Goal: Task Accomplishment & Management: Use online tool/utility

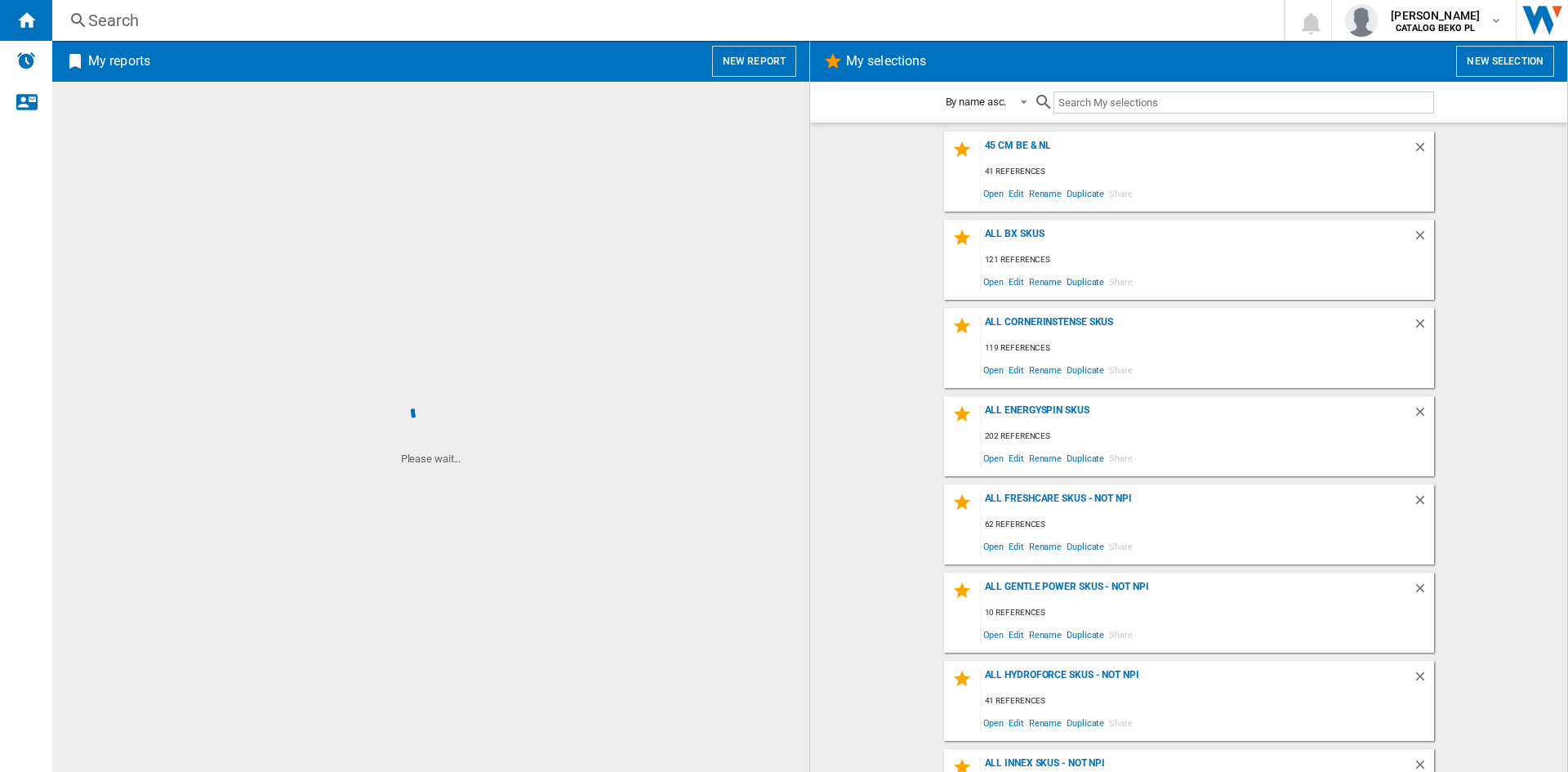
click at [757, 60] on button "New report" at bounding box center [754, 61] width 84 height 31
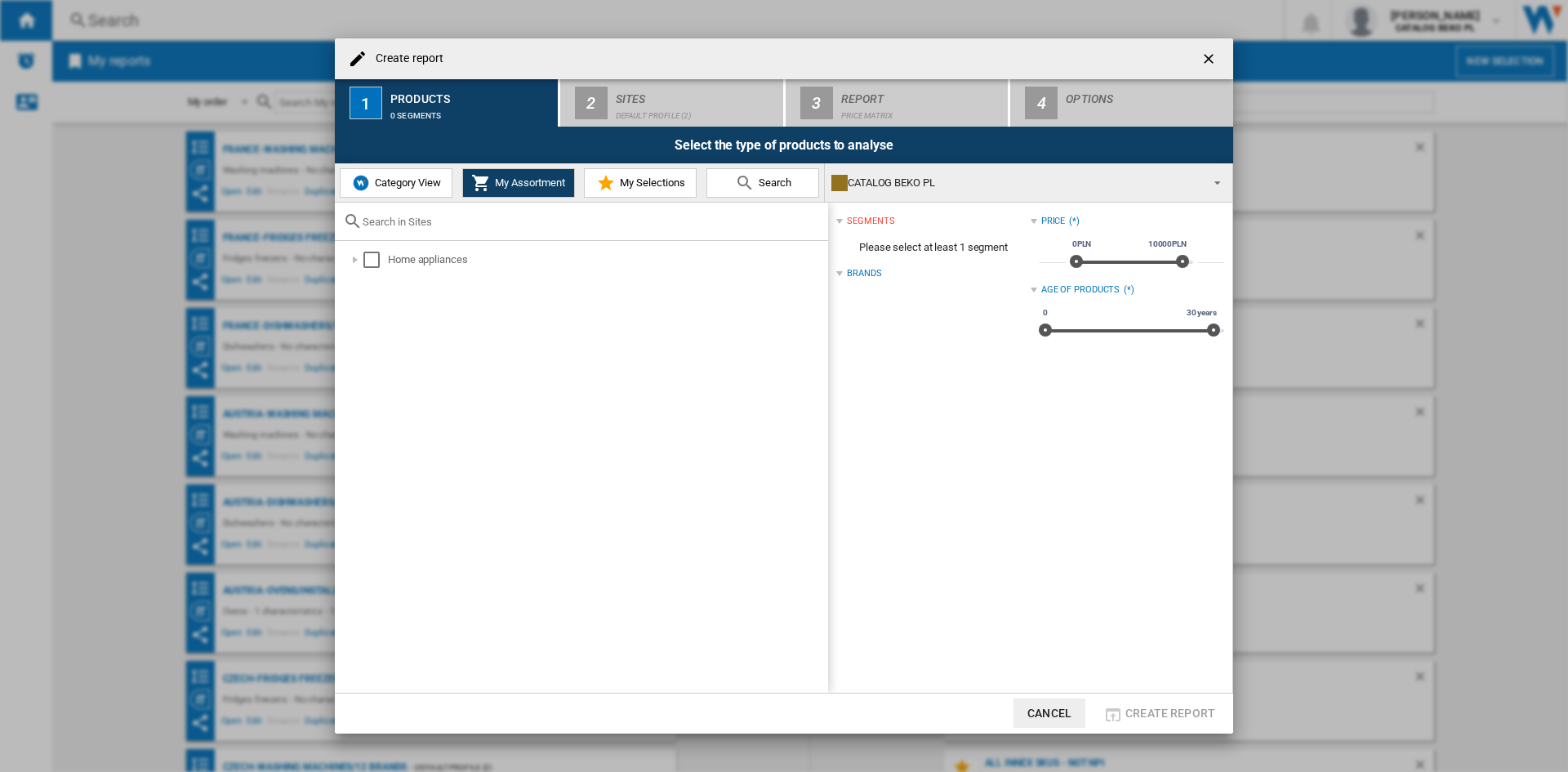
click at [624, 178] on span "My Selections" at bounding box center [651, 182] width 70 height 12
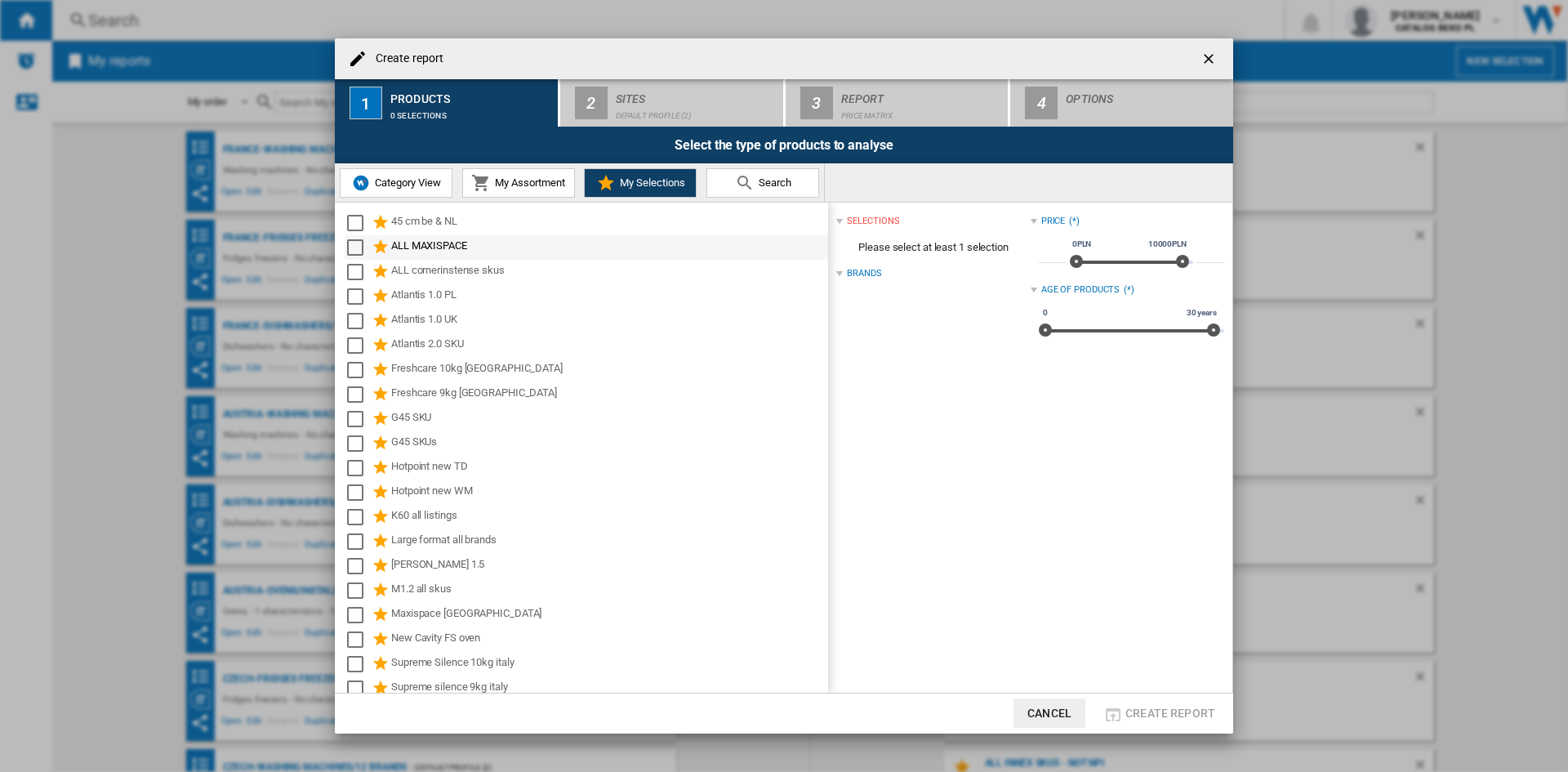
click at [355, 245] on div "Select" at bounding box center [355, 247] width 16 height 16
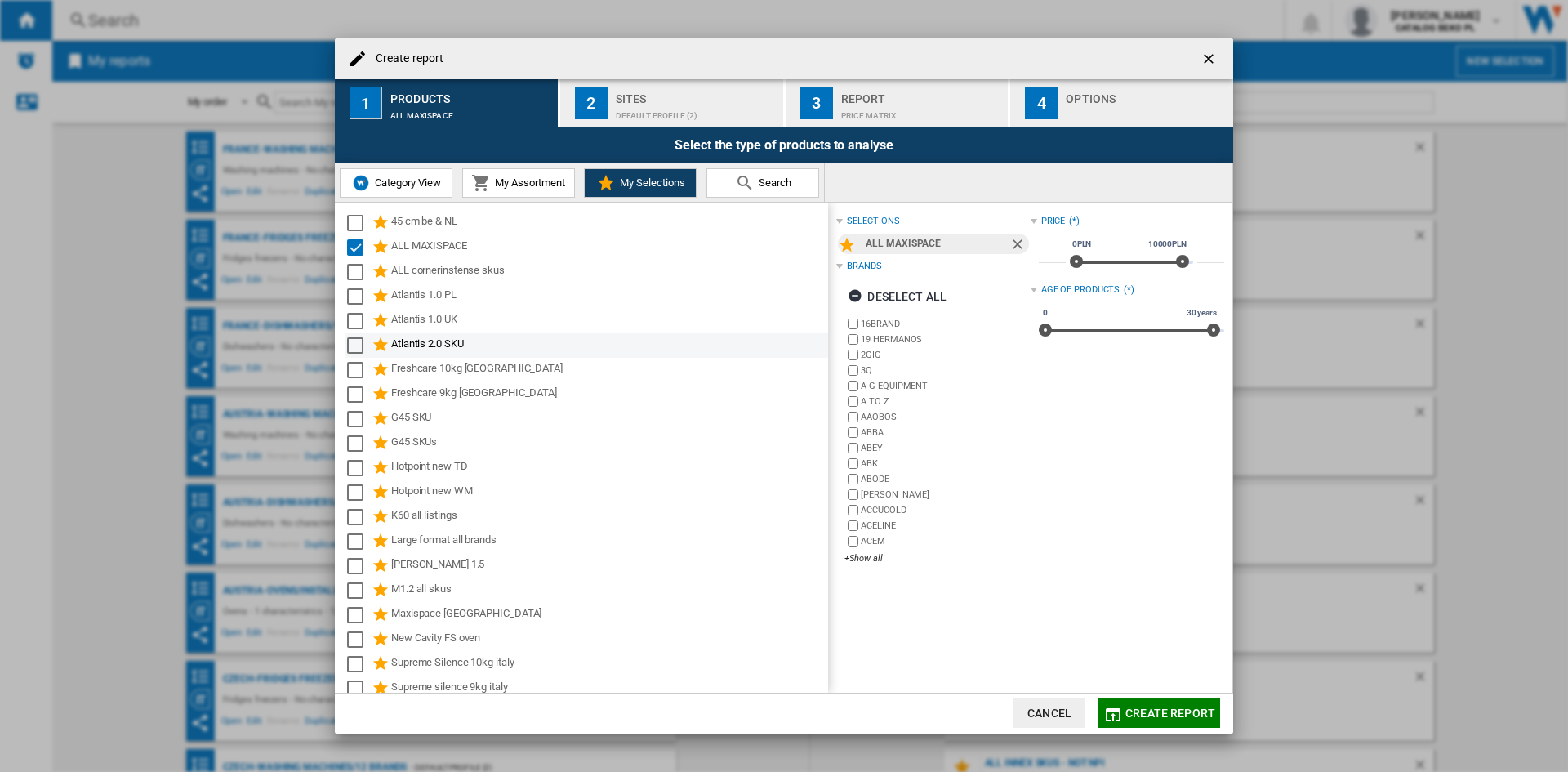
click at [354, 335] on md-checkbox "Select" at bounding box center [359, 345] width 25 height 20
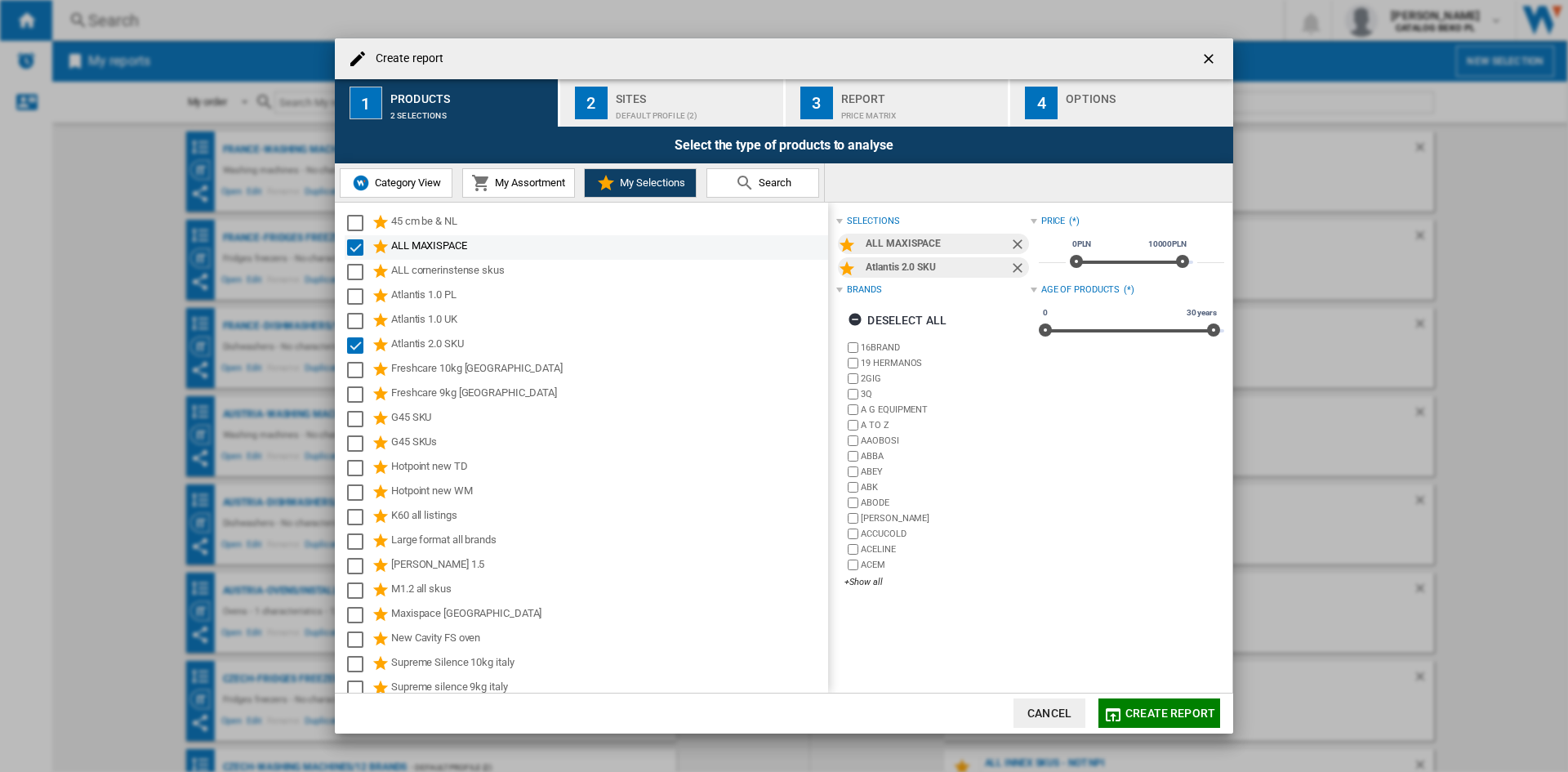
click at [356, 245] on div "Select" at bounding box center [355, 247] width 16 height 16
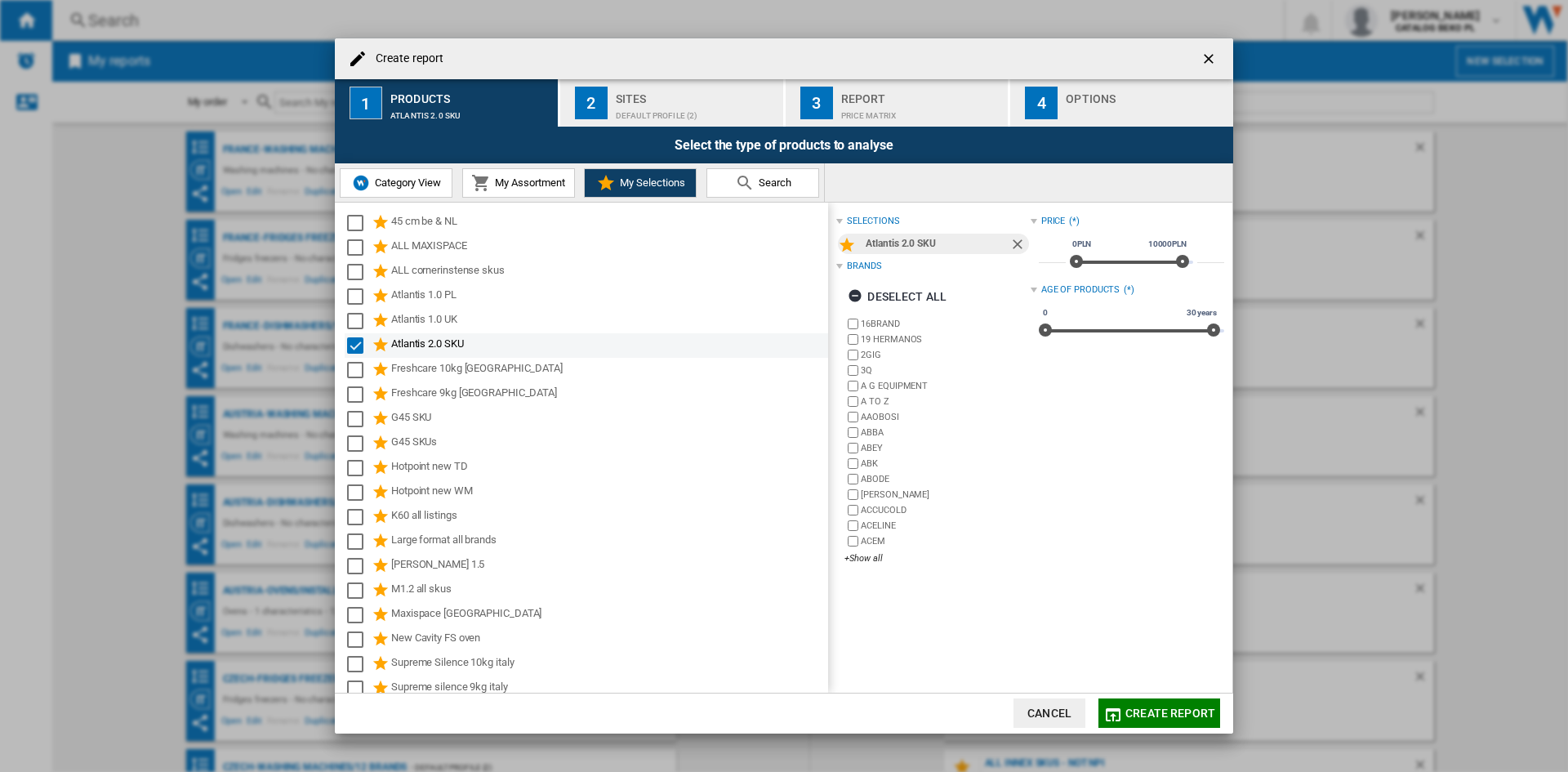
scroll to position [82, 0]
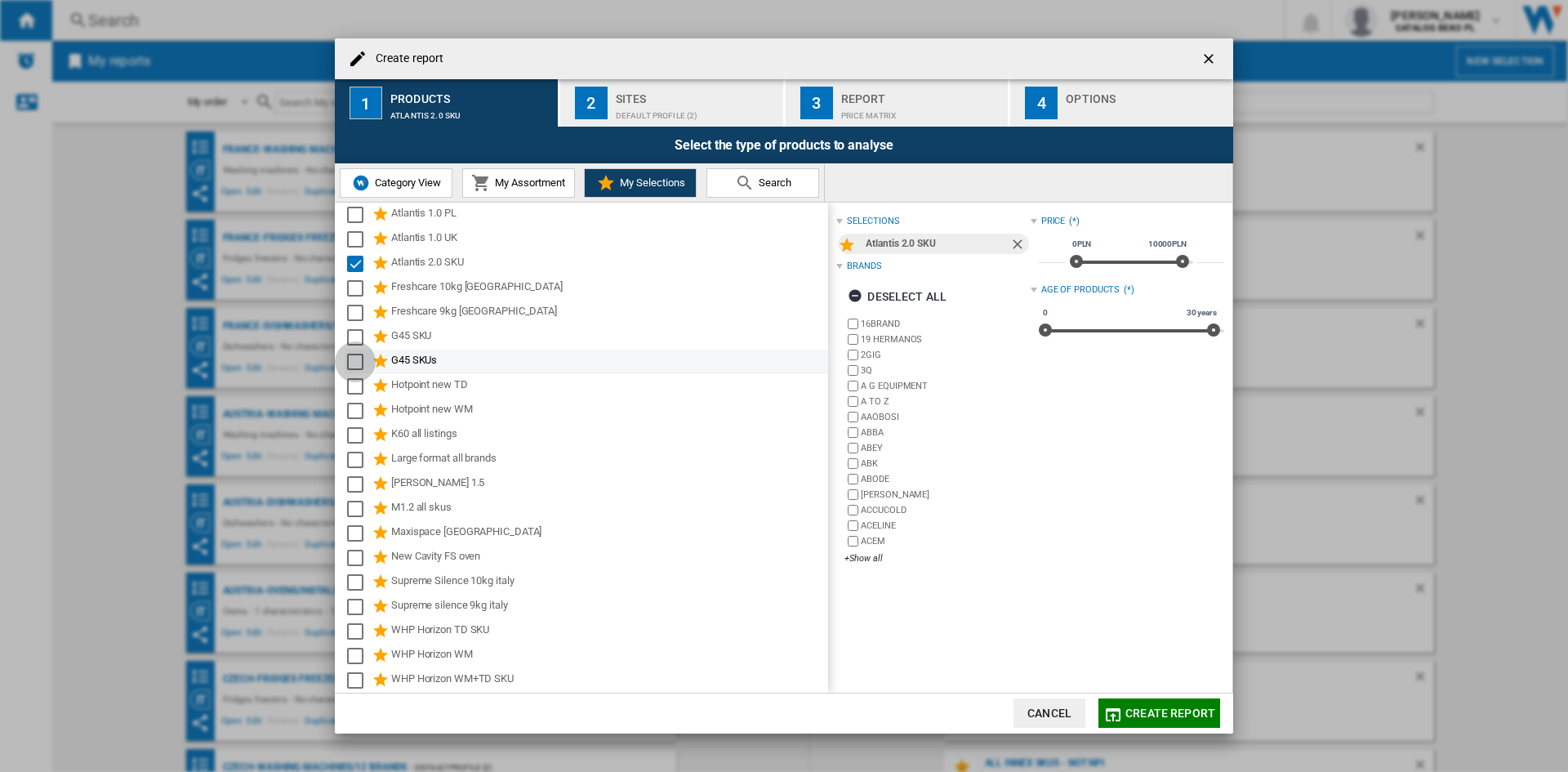
click at [361, 360] on div "Select" at bounding box center [355, 362] width 16 height 16
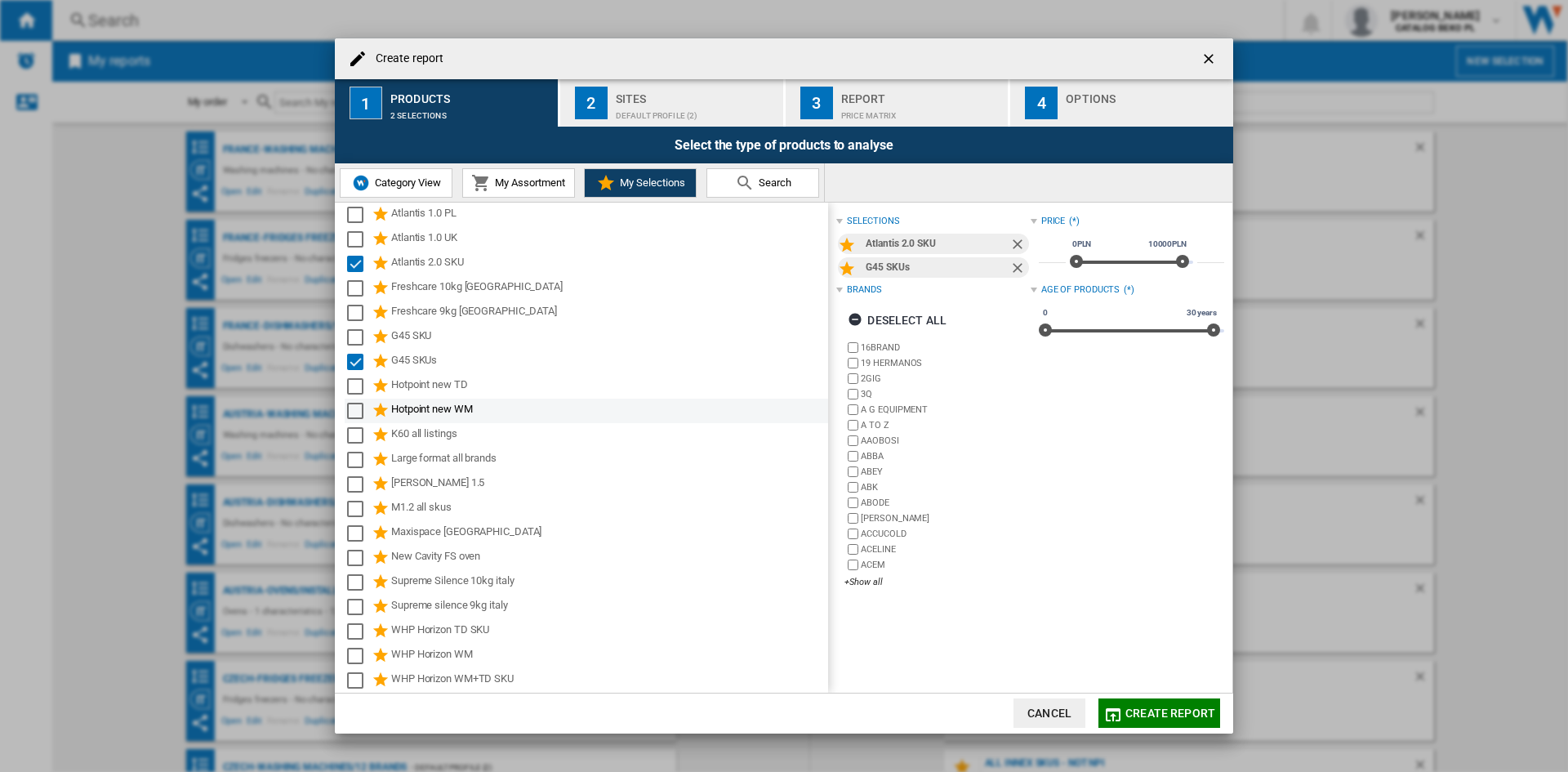
scroll to position [163, 0]
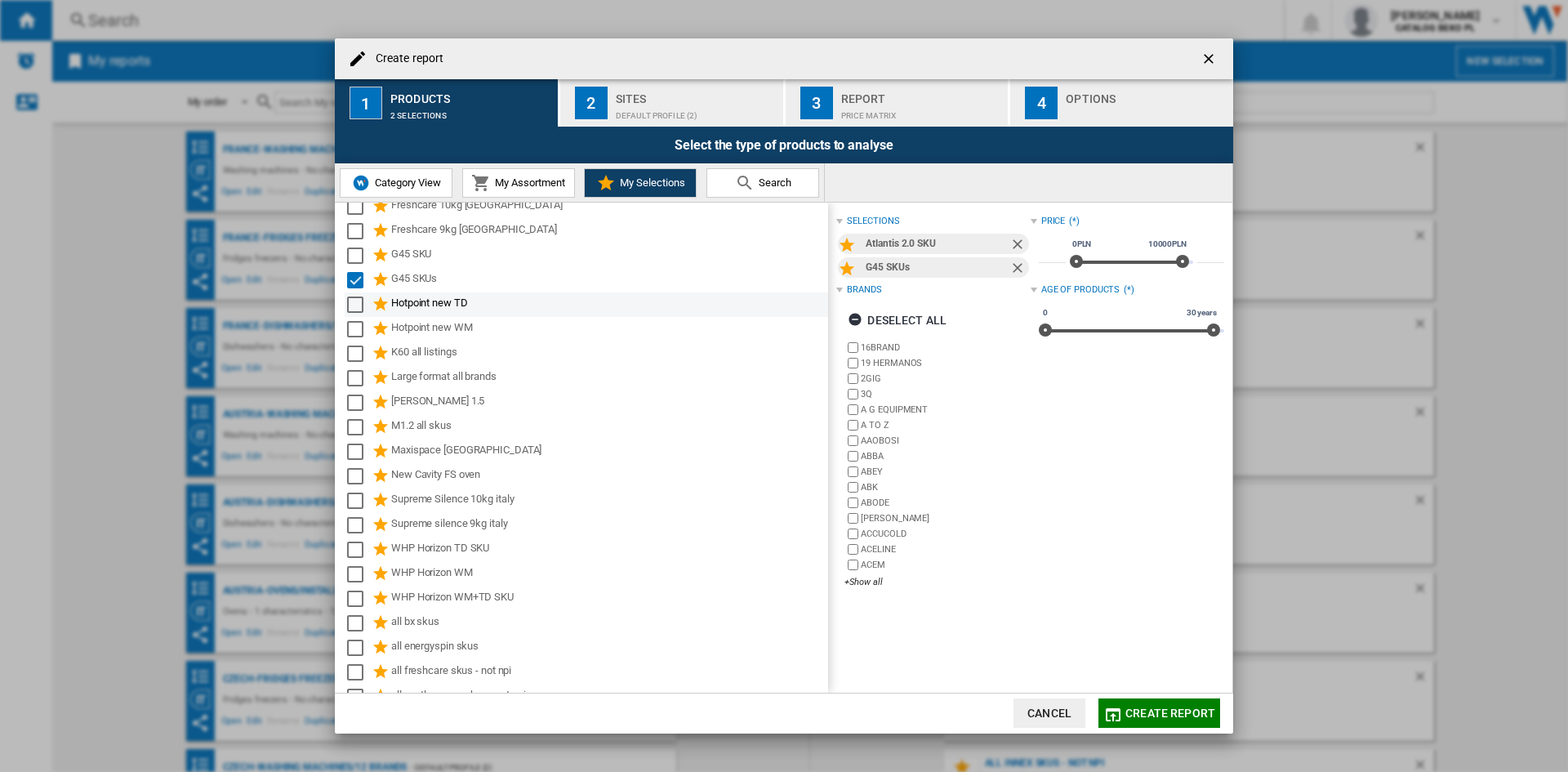
click at [351, 301] on div "Select" at bounding box center [355, 304] width 16 height 16
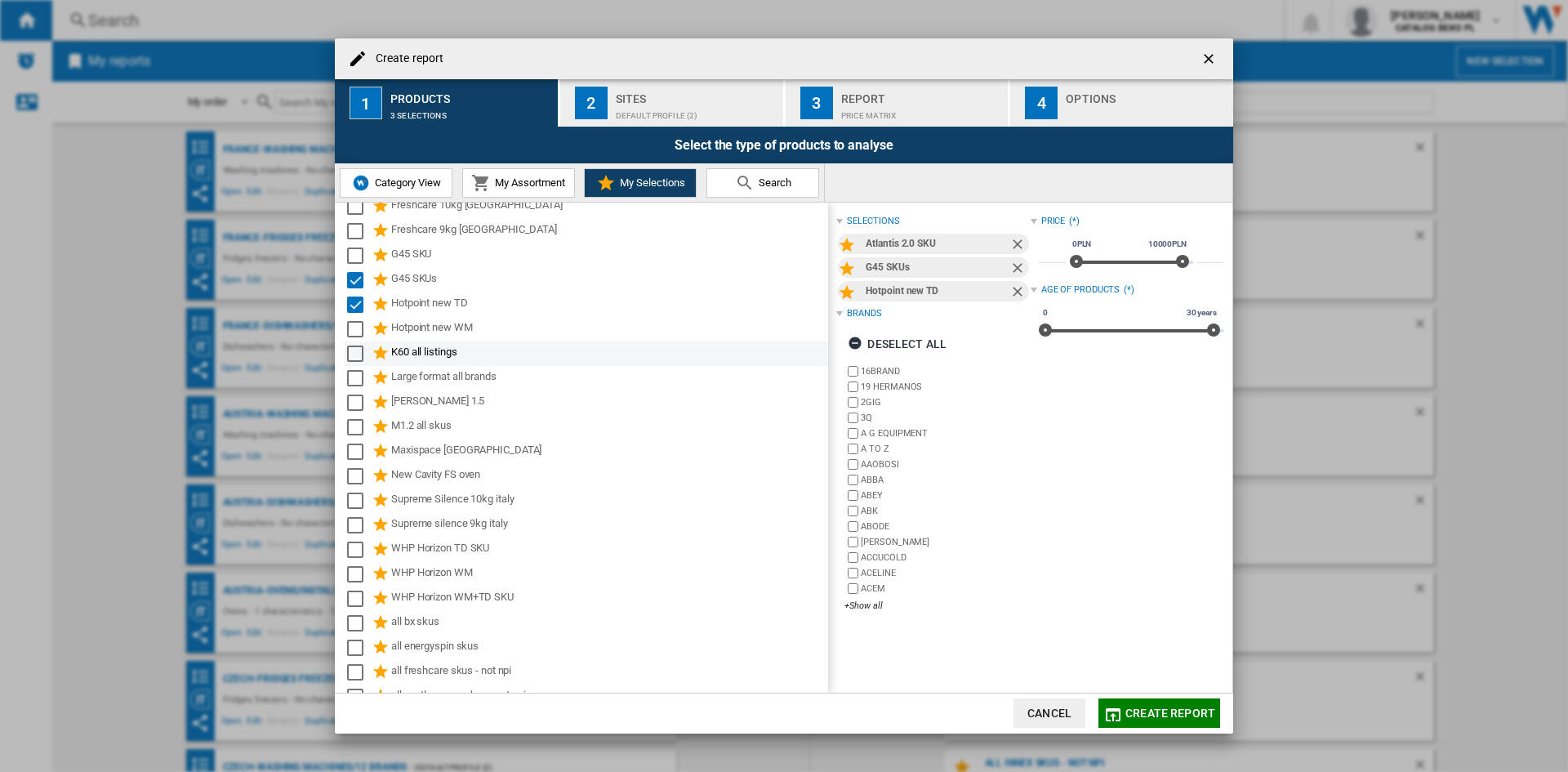
click at [348, 343] on div "K60 all listings" at bounding box center [586, 353] width 483 height 25
click at [351, 326] on div "Select" at bounding box center [355, 329] width 16 height 16
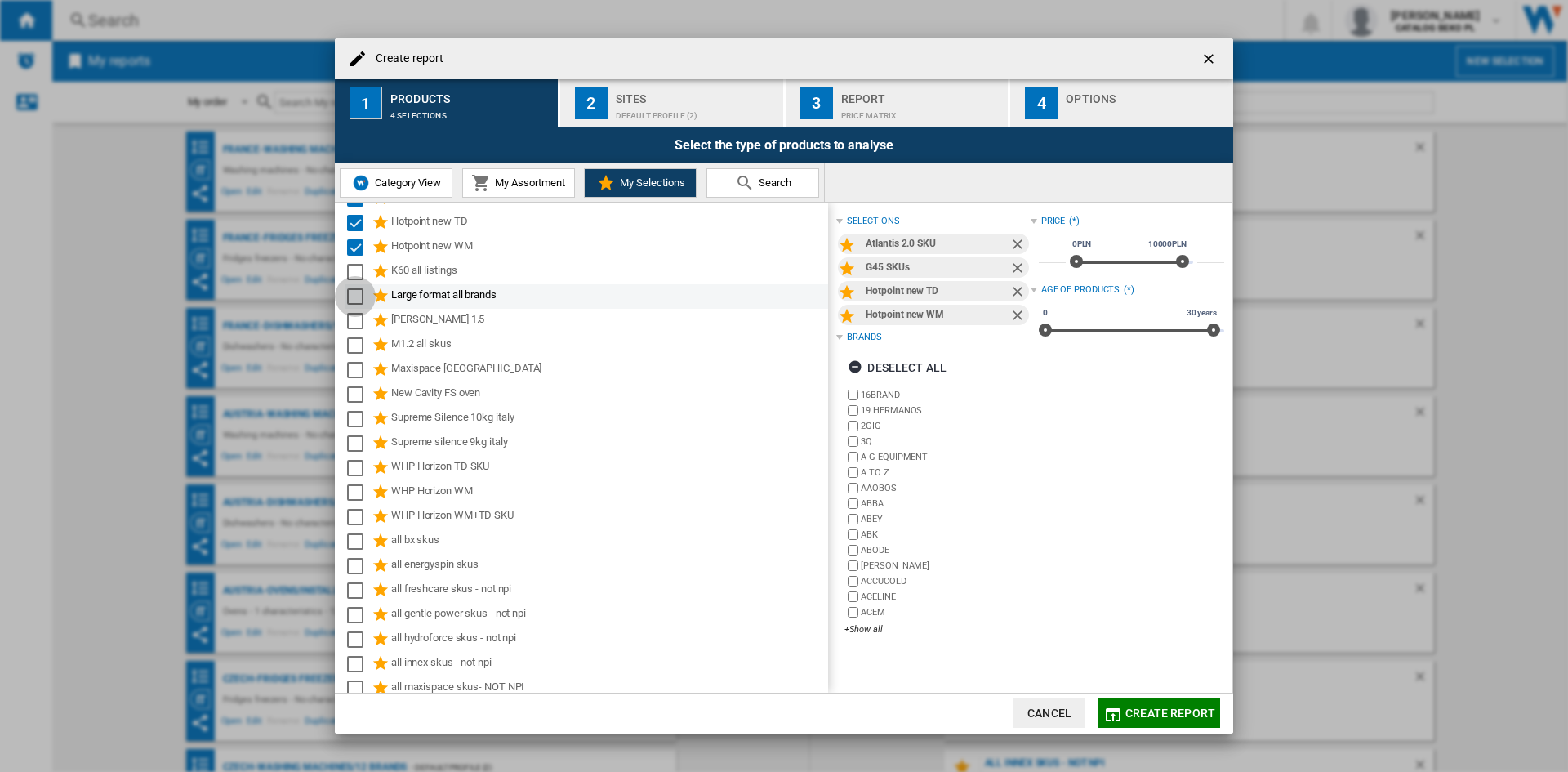
click at [357, 289] on div "Select" at bounding box center [355, 296] width 16 height 16
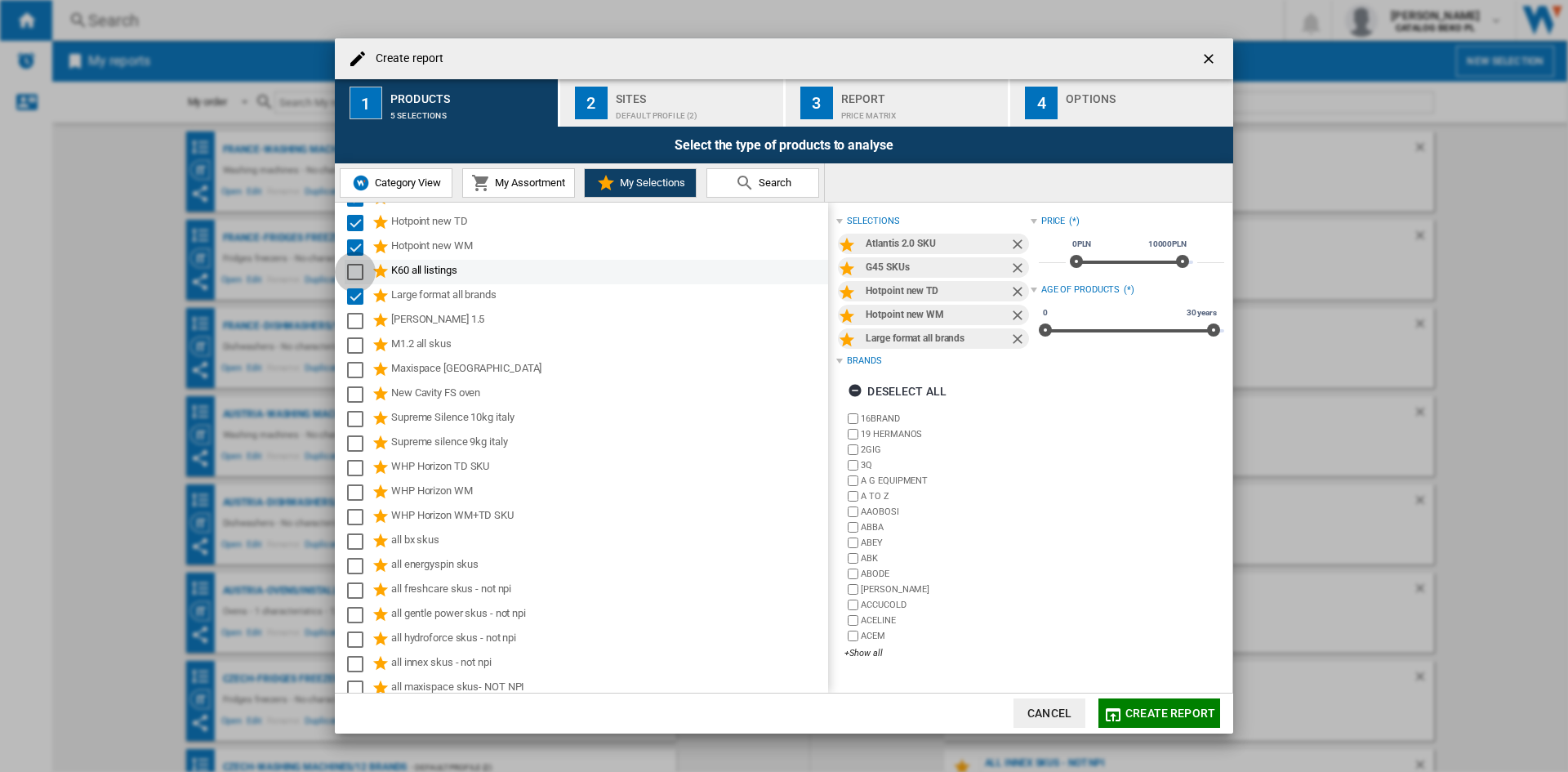
click at [355, 274] on div "Select" at bounding box center [355, 272] width 16 height 16
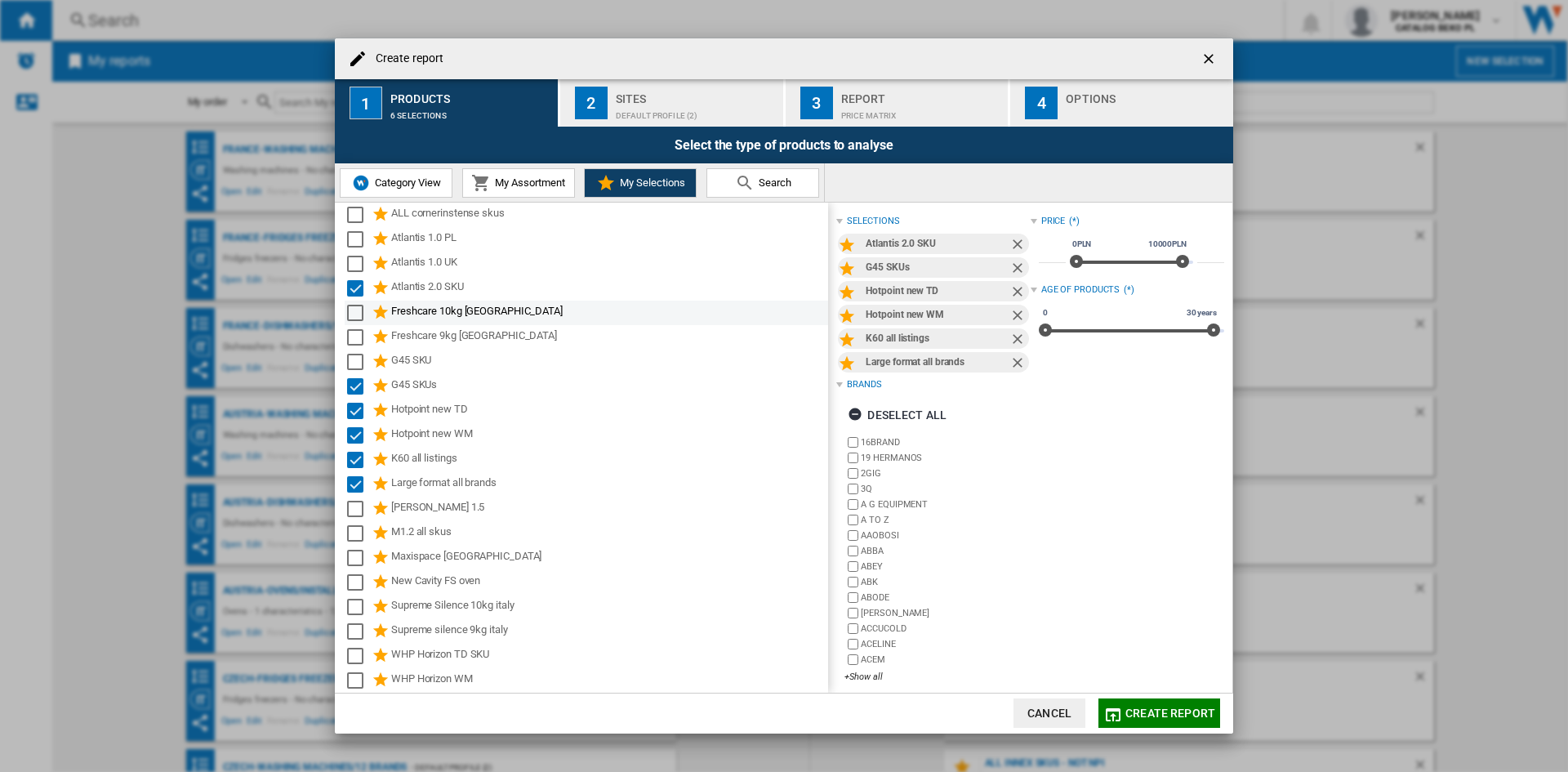
scroll to position [82, 0]
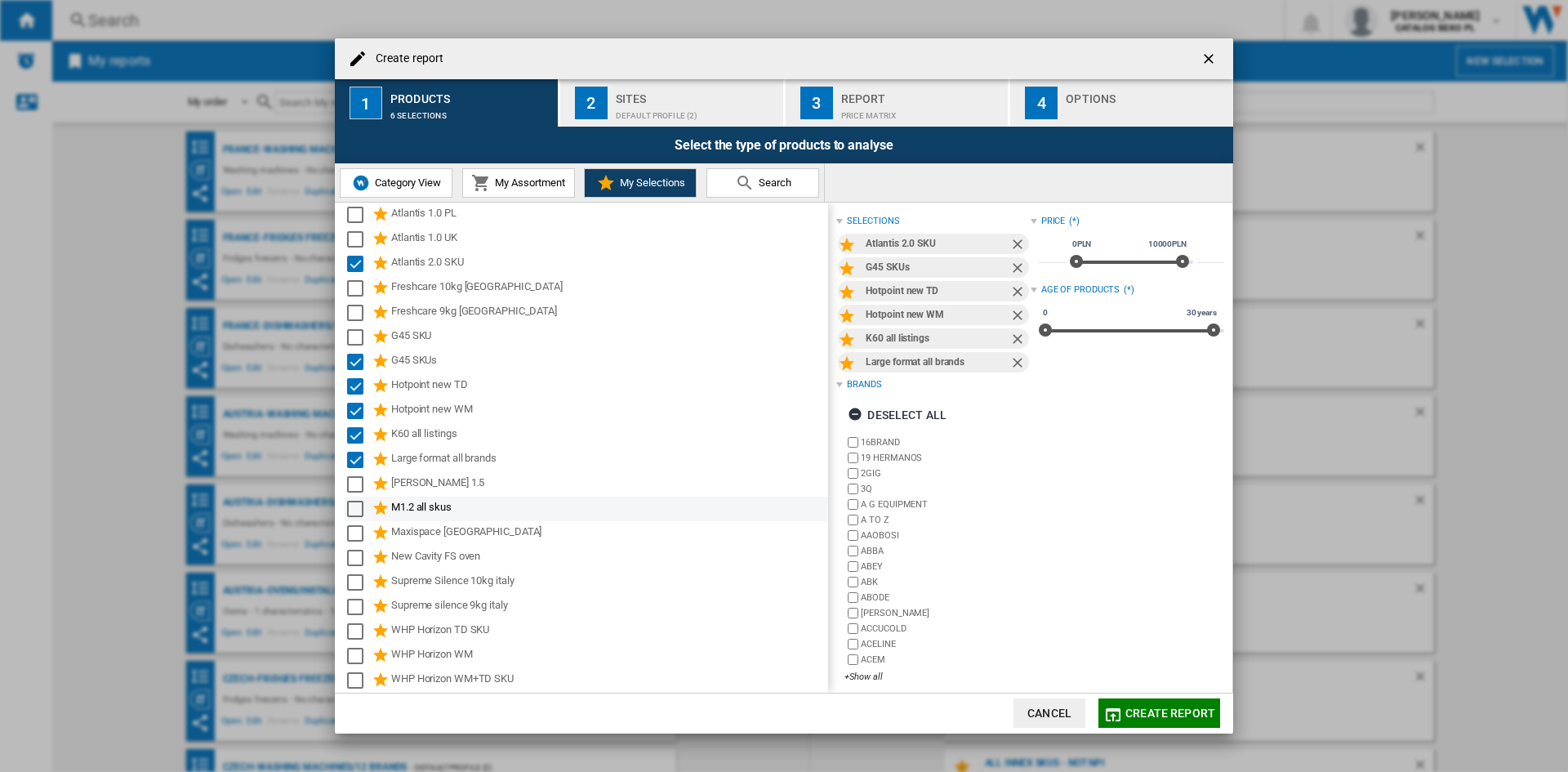
click at [356, 506] on div "Select" at bounding box center [355, 508] width 16 height 16
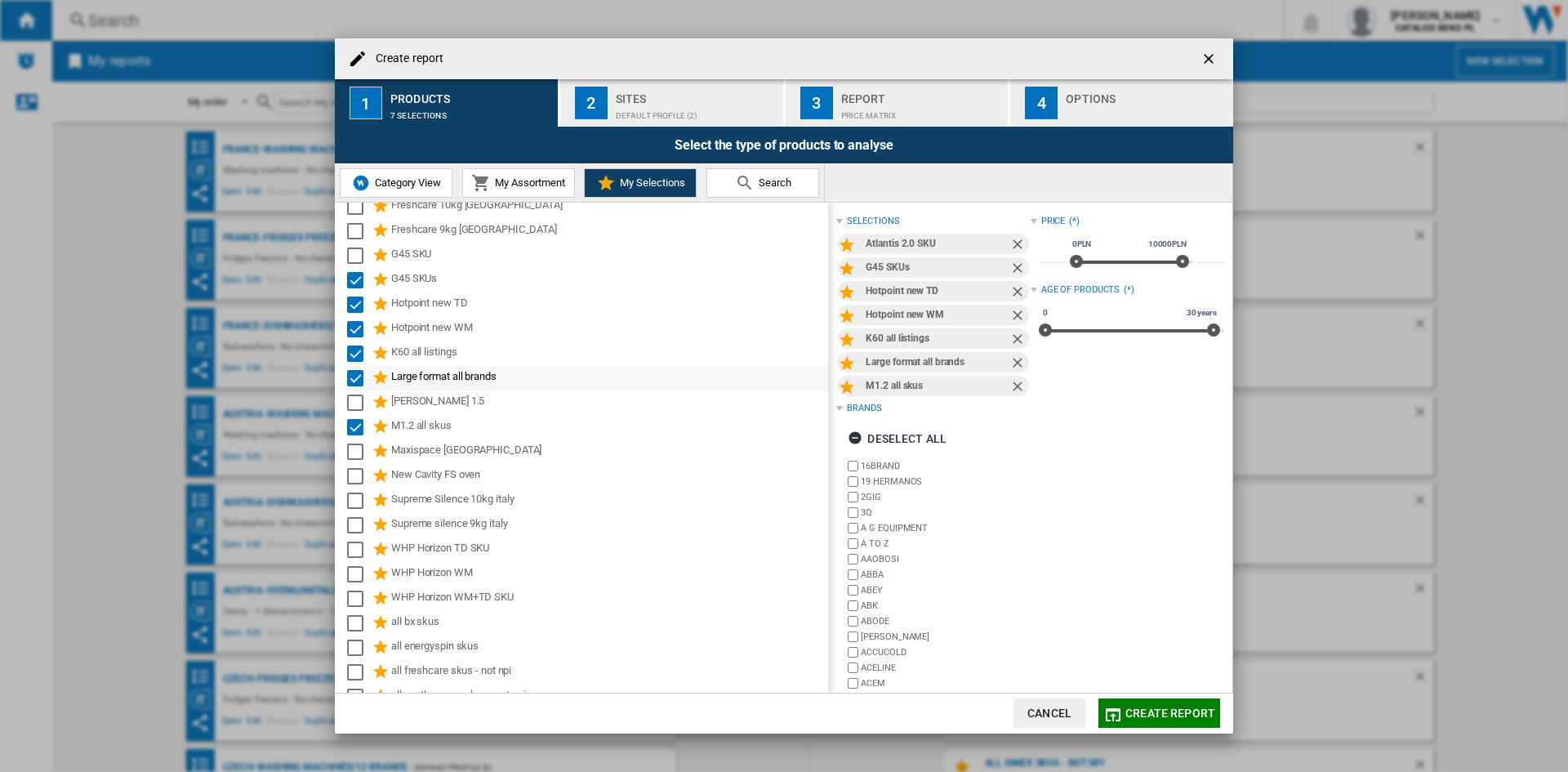
scroll to position [245, 0]
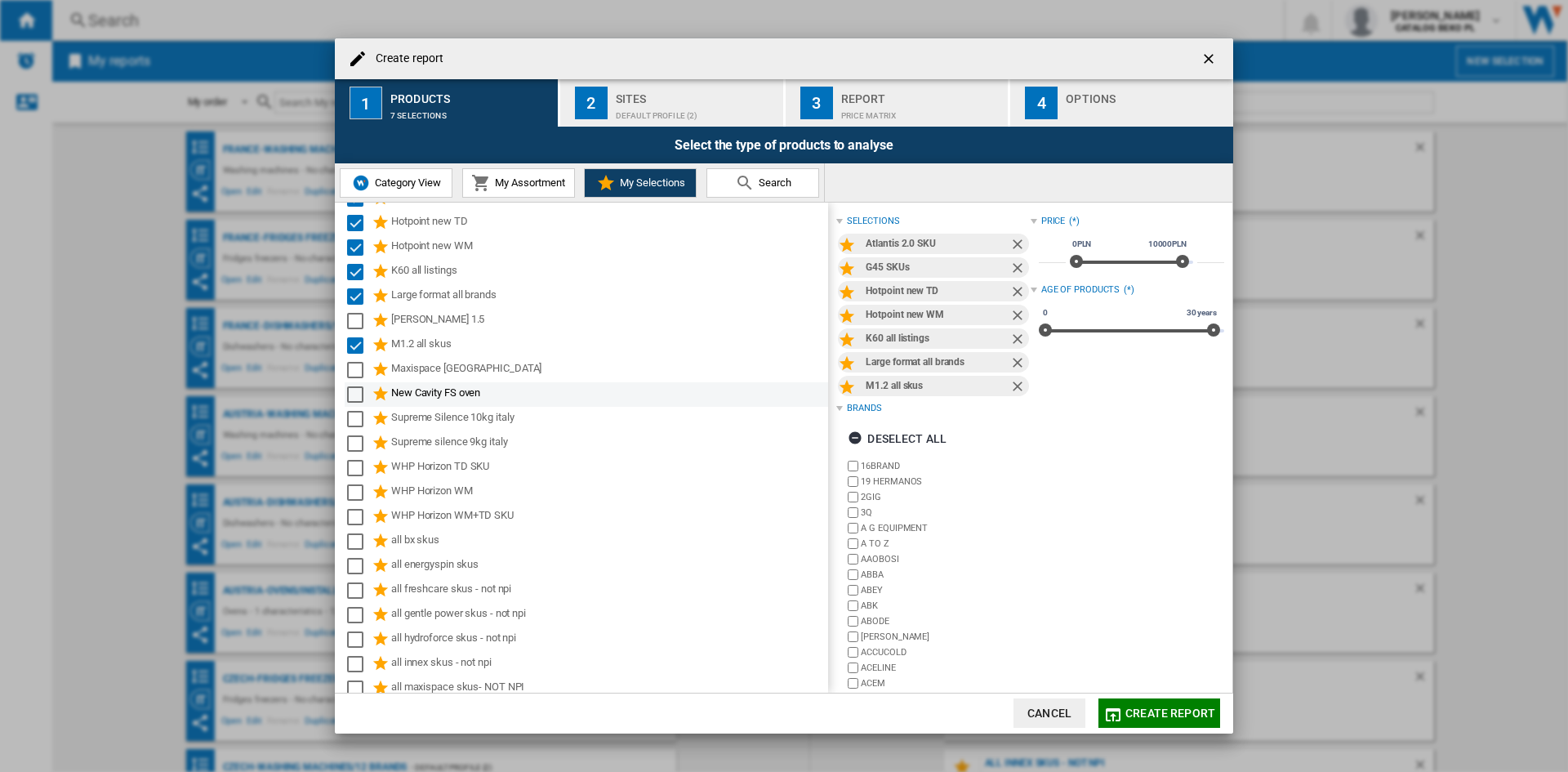
click at [351, 394] on div "Select" at bounding box center [355, 394] width 16 height 16
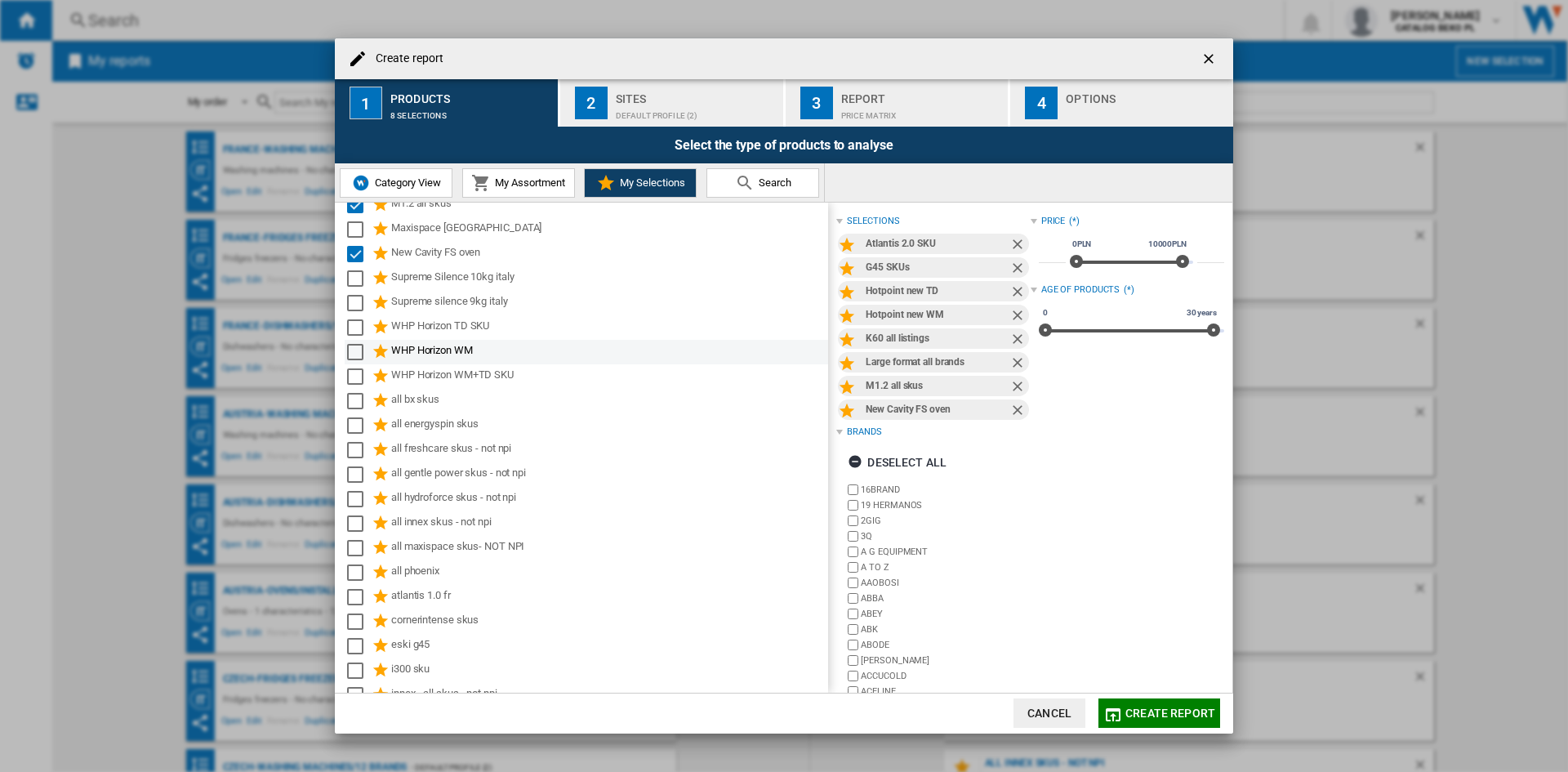
scroll to position [409, 0]
click at [353, 361] on div "Select" at bounding box center [355, 353] width 16 height 16
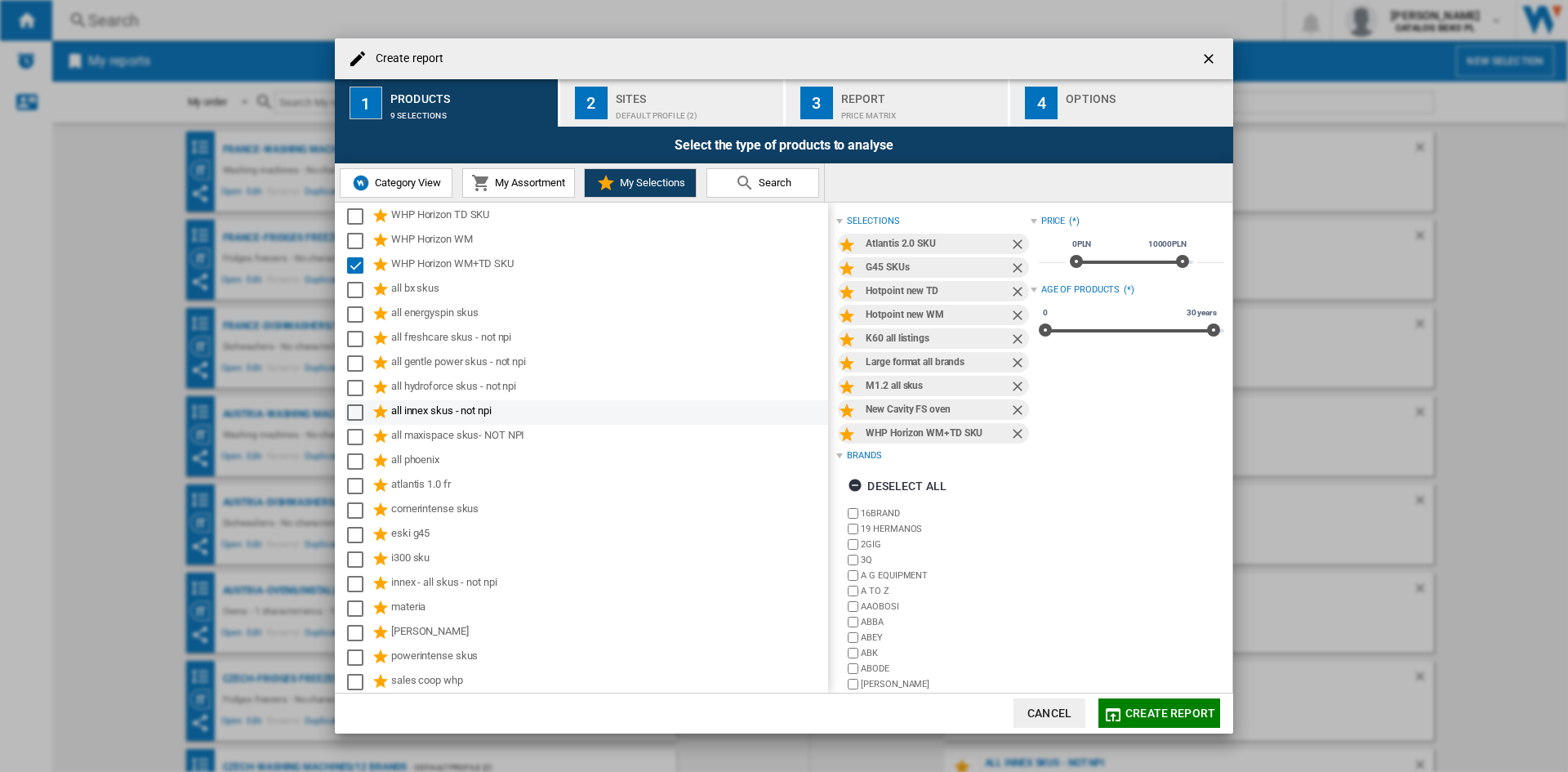
scroll to position [498, 0]
click at [358, 555] on div "Select" at bounding box center [355, 558] width 16 height 16
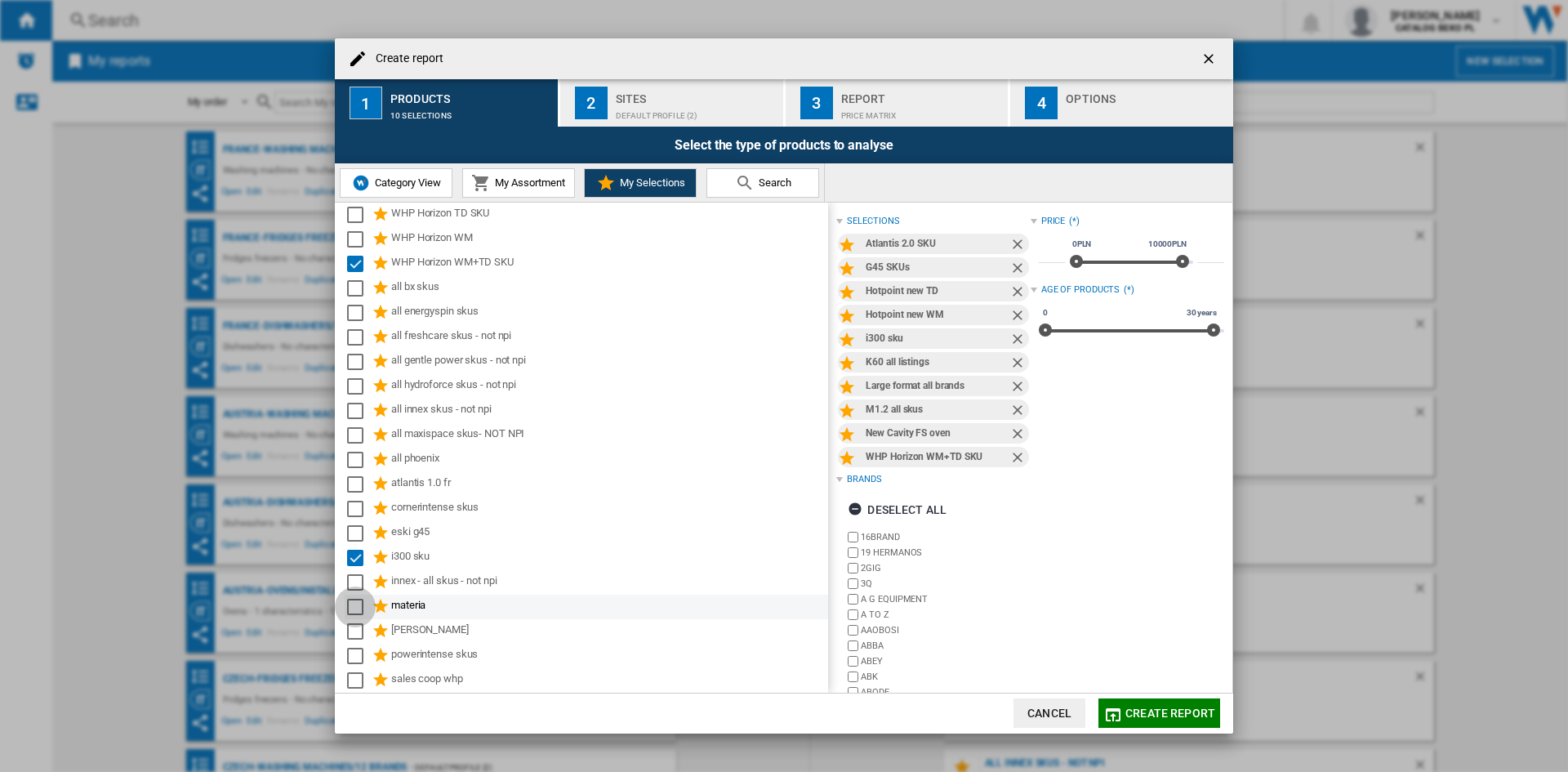
click at [356, 610] on div "Select" at bounding box center [355, 606] width 16 height 16
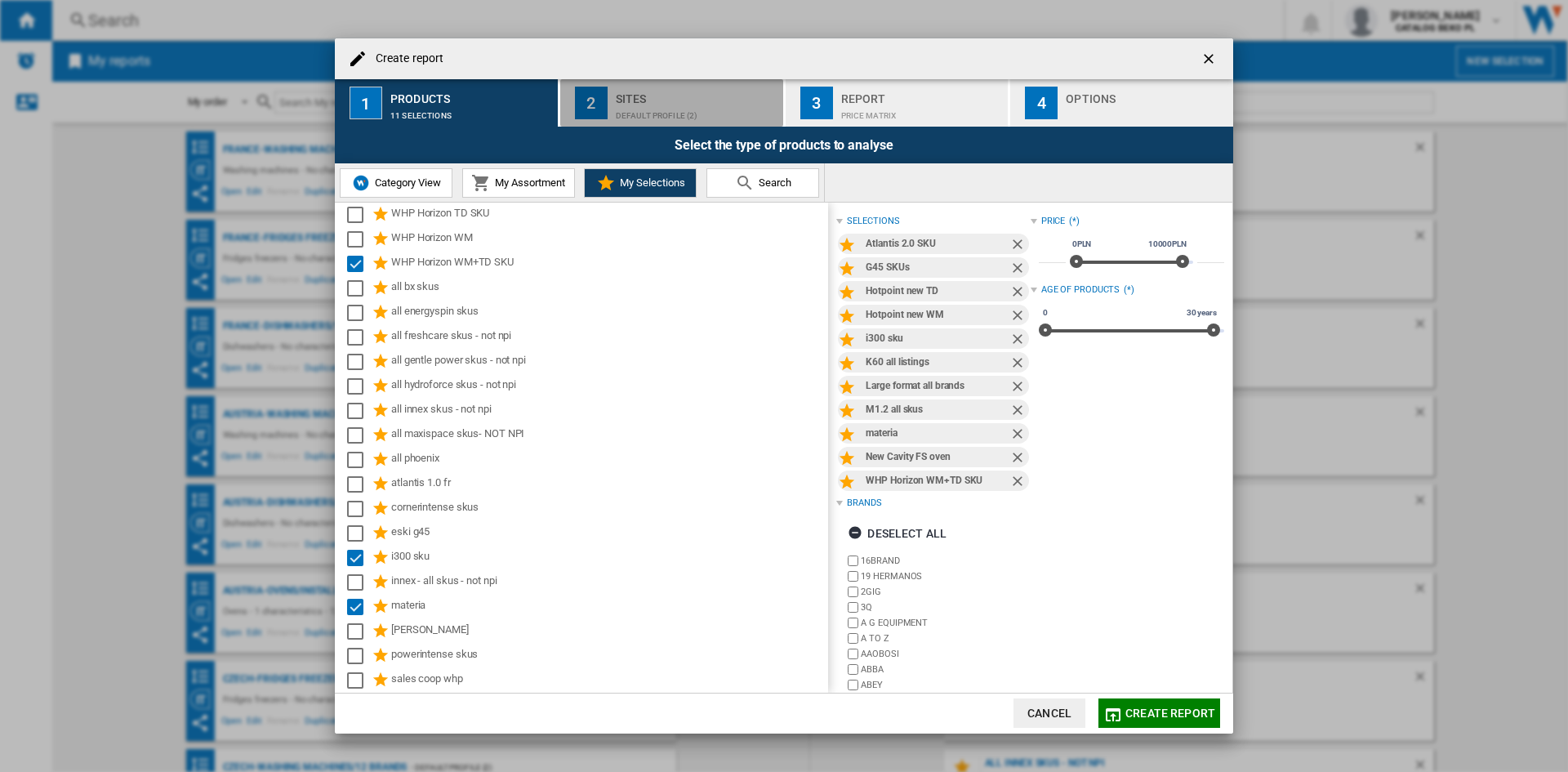
click at [747, 99] on div "Sites" at bounding box center [696, 94] width 161 height 17
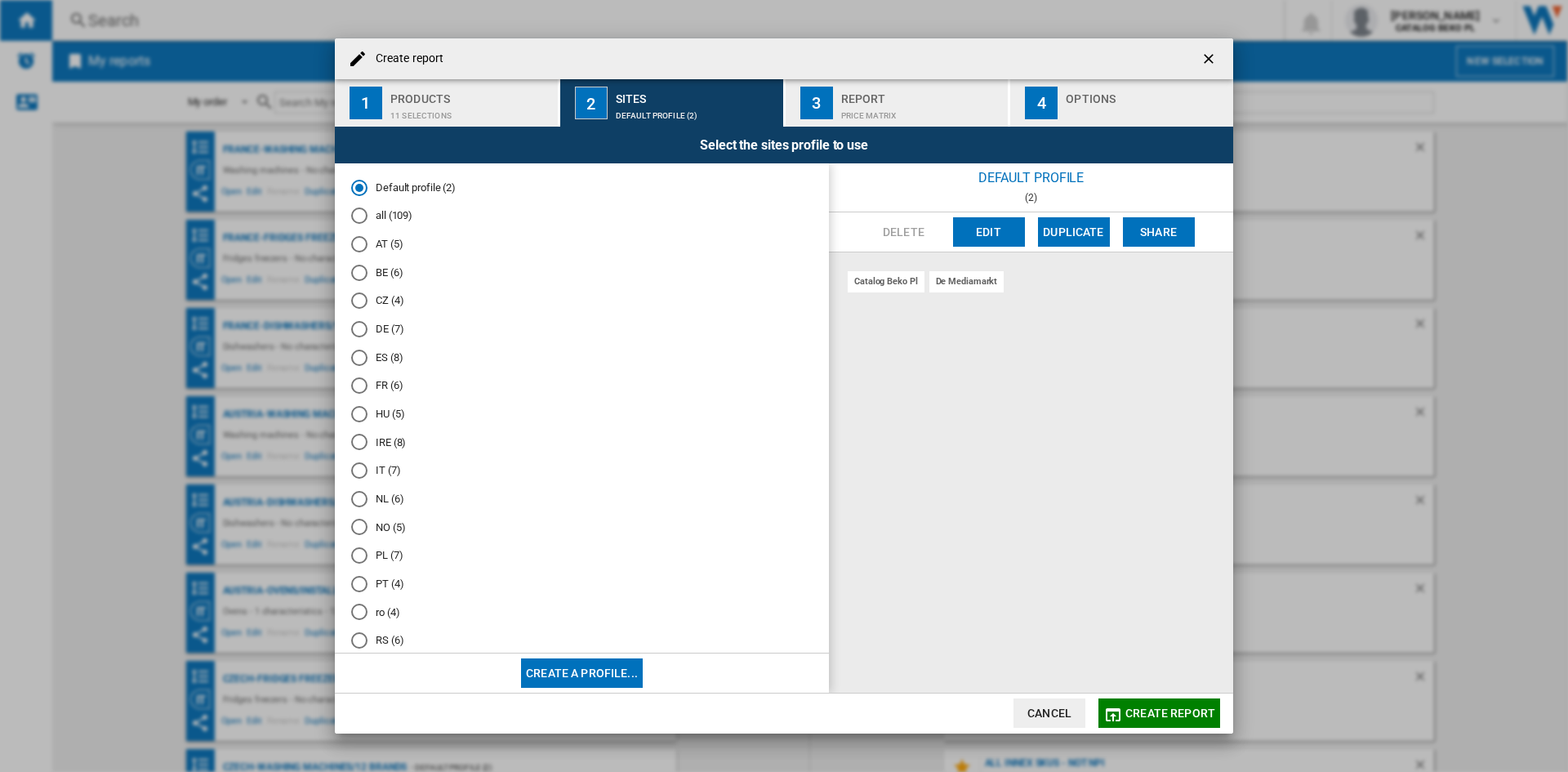
click at [384, 615] on md-radio-button "ro (4)" at bounding box center [582, 612] width 461 height 15
click at [1100, 106] on div "button" at bounding box center [1145, 112] width 161 height 17
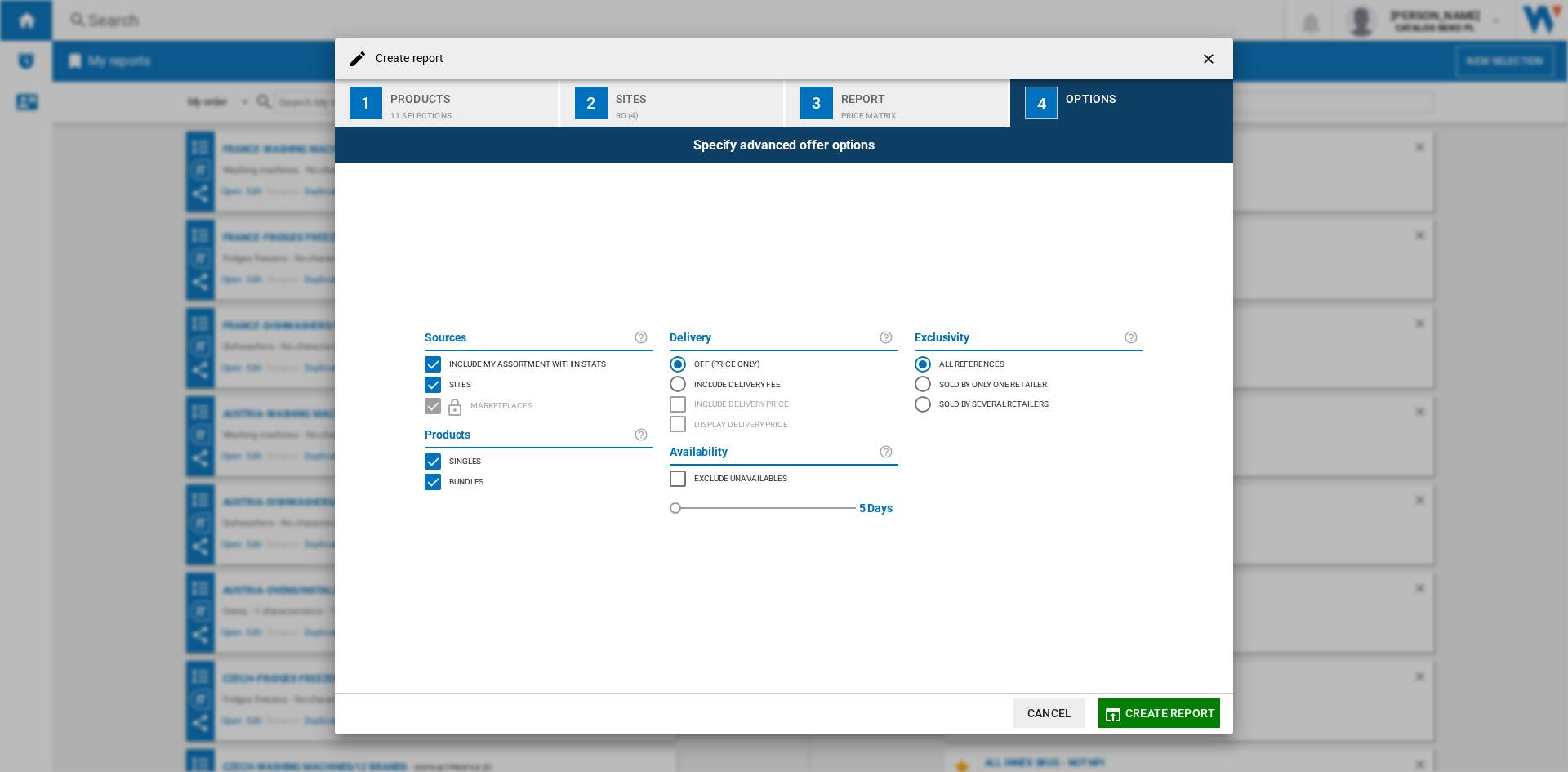
click at [579, 362] on span "Include my assortment within stats" at bounding box center [527, 362] width 157 height 11
click at [1151, 717] on span "Create report" at bounding box center [1170, 712] width 90 height 13
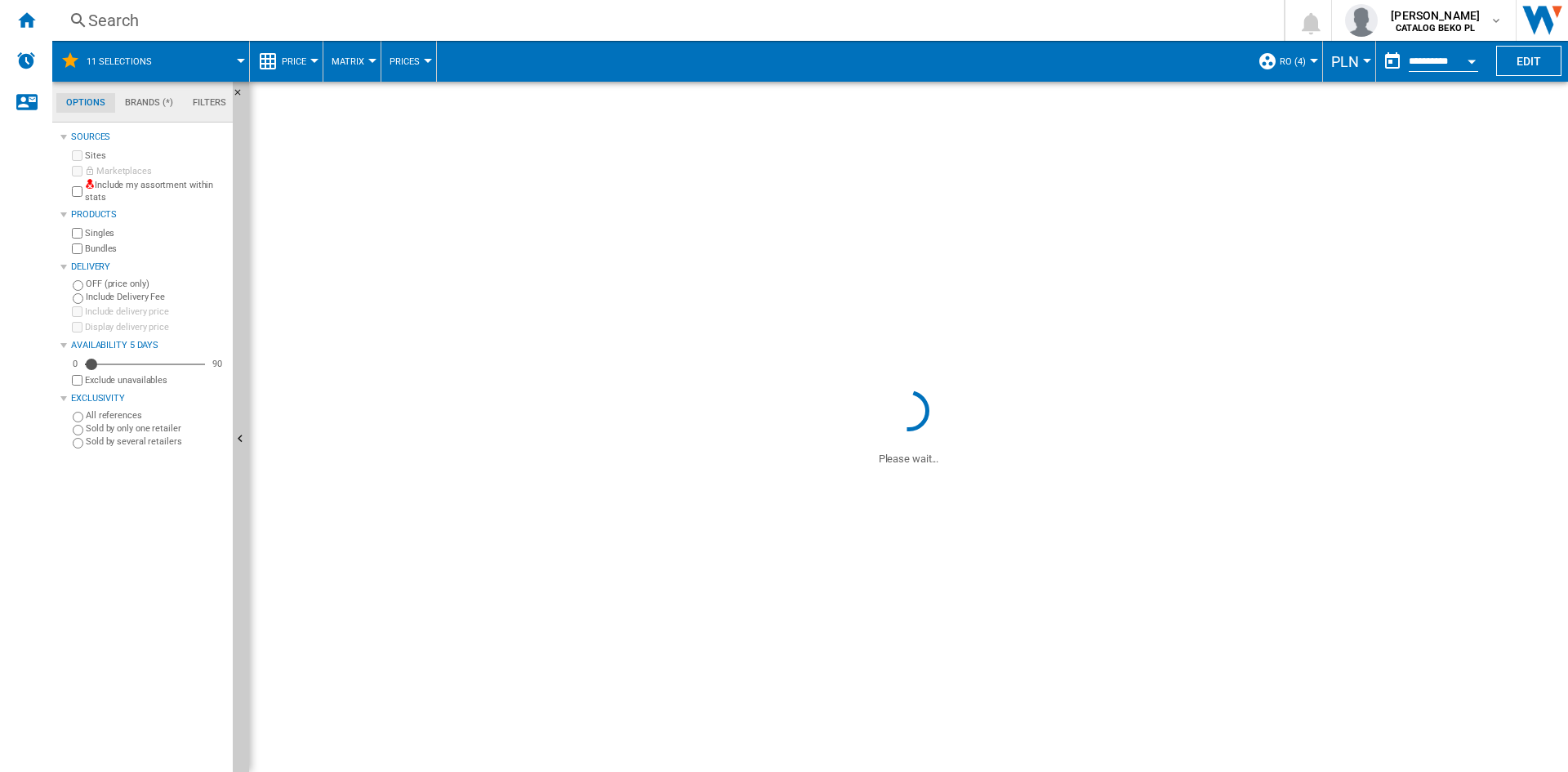
click at [1363, 70] on button "PLN" at bounding box center [1348, 61] width 36 height 41
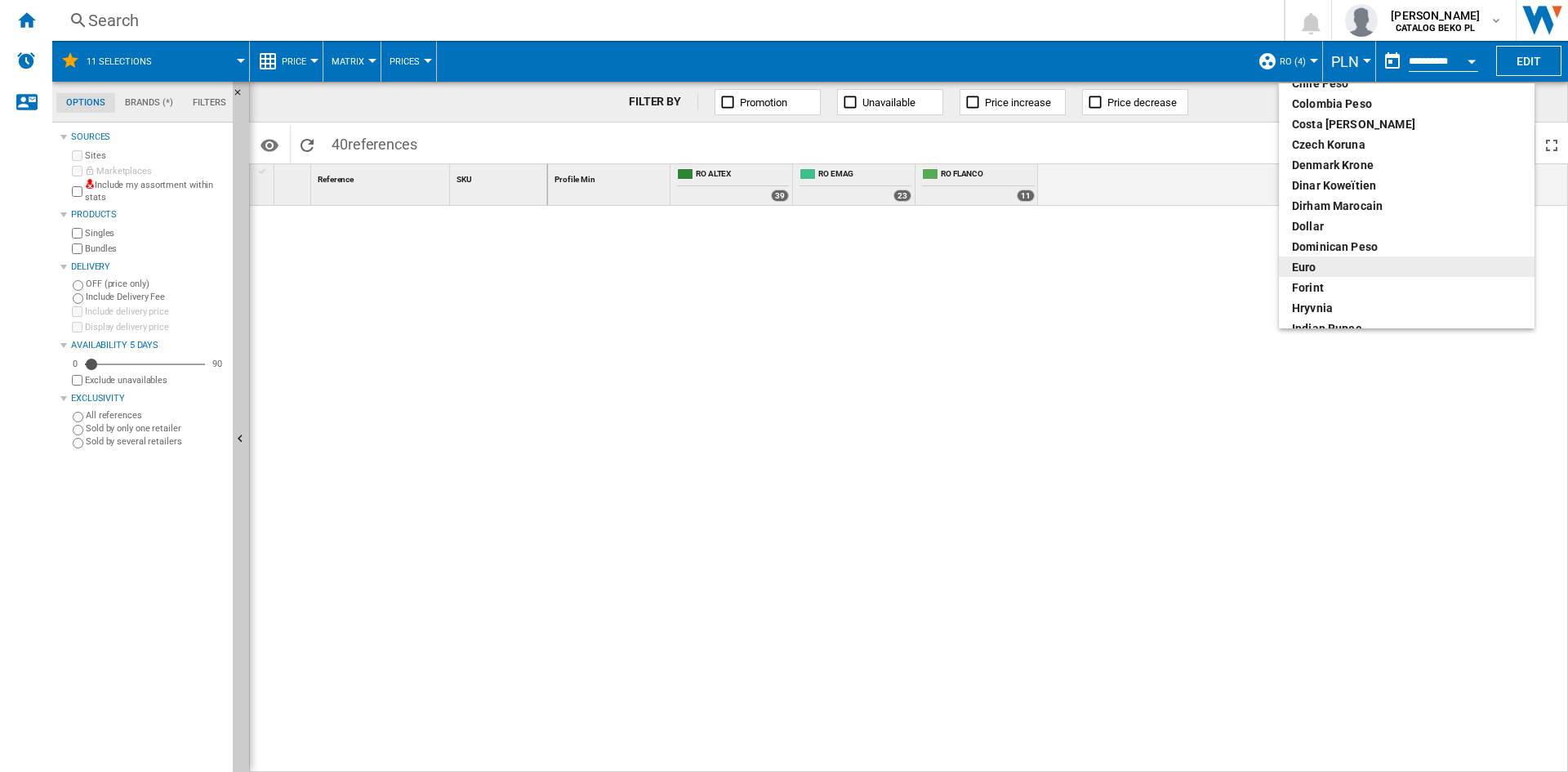
scroll to position [163, 0]
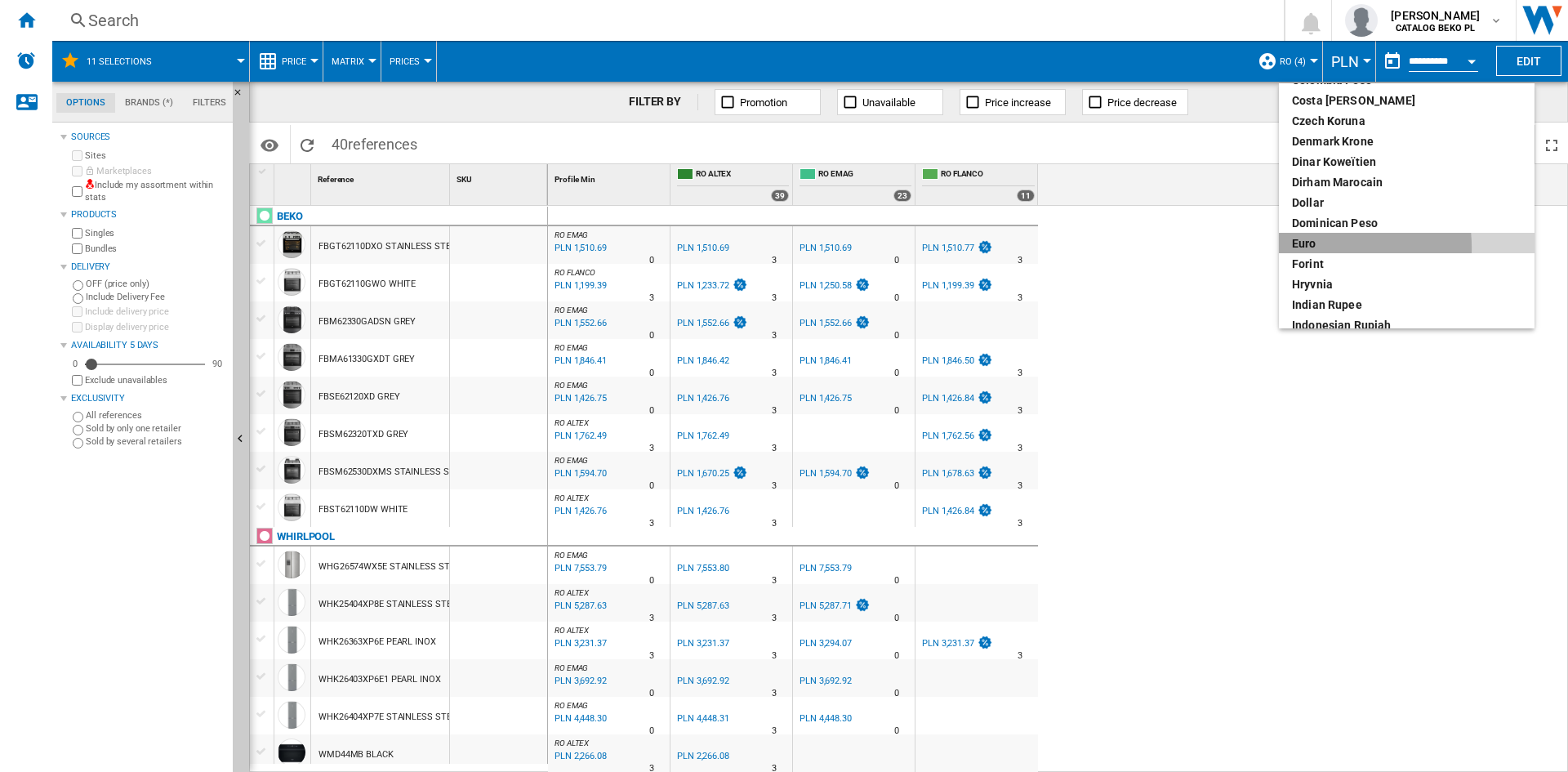
click at [1316, 248] on div "euro" at bounding box center [1406, 243] width 230 height 16
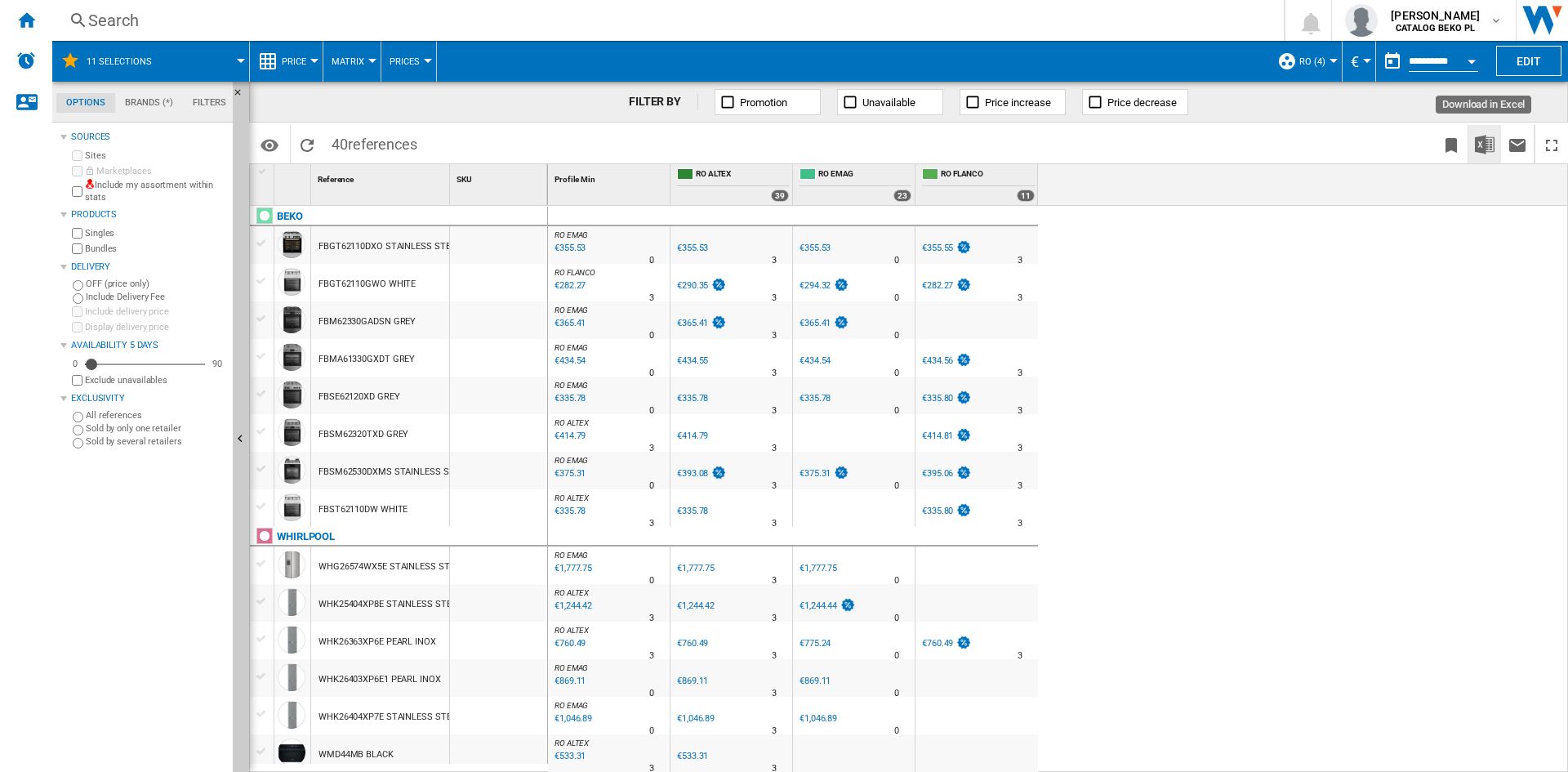
click at [1485, 141] on img "Download in Excel" at bounding box center [1484, 144] width 20 height 20
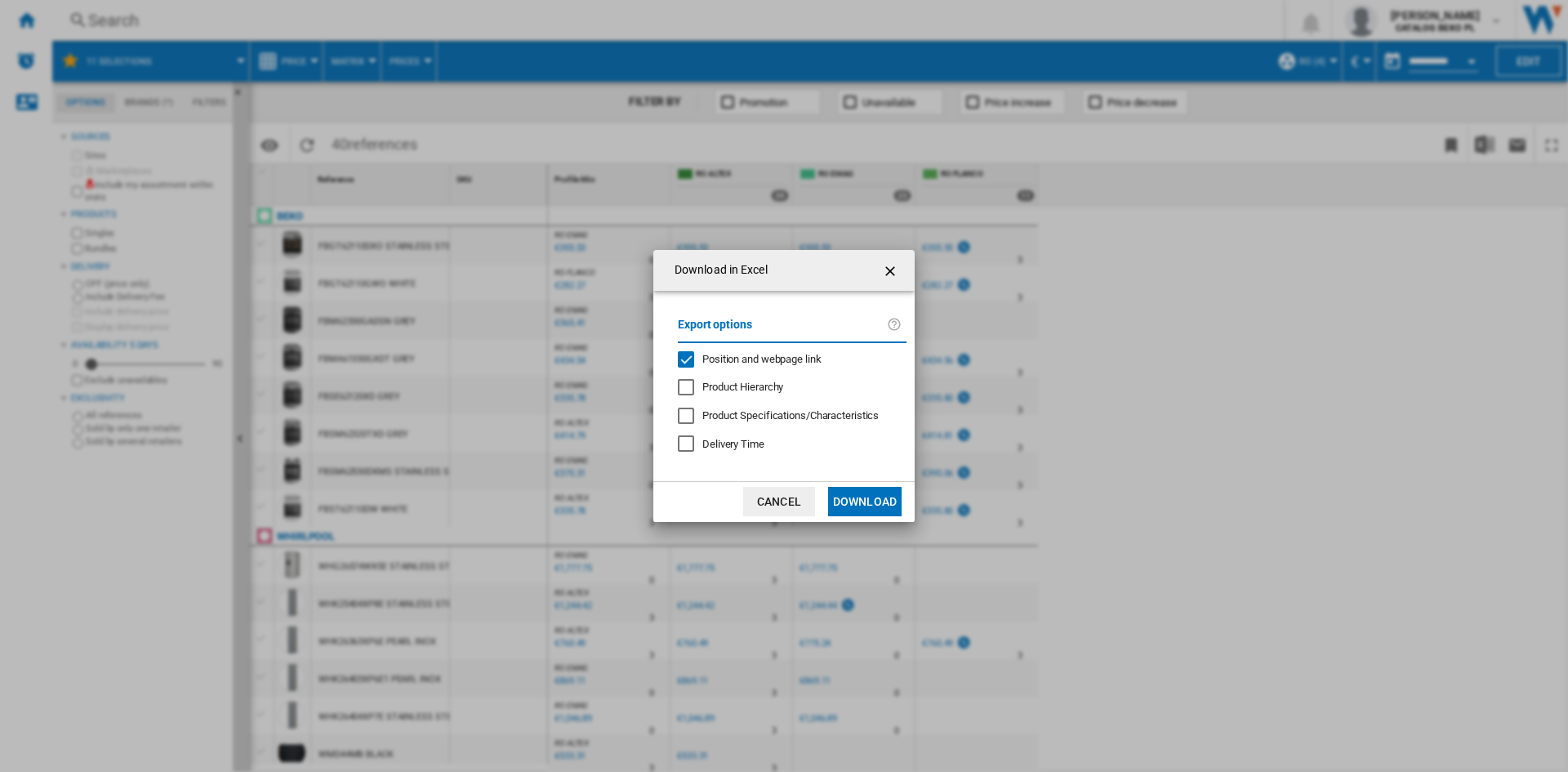
click at [864, 495] on button "Download" at bounding box center [864, 501] width 73 height 30
